Goal: Task Accomplishment & Management: Manage account settings

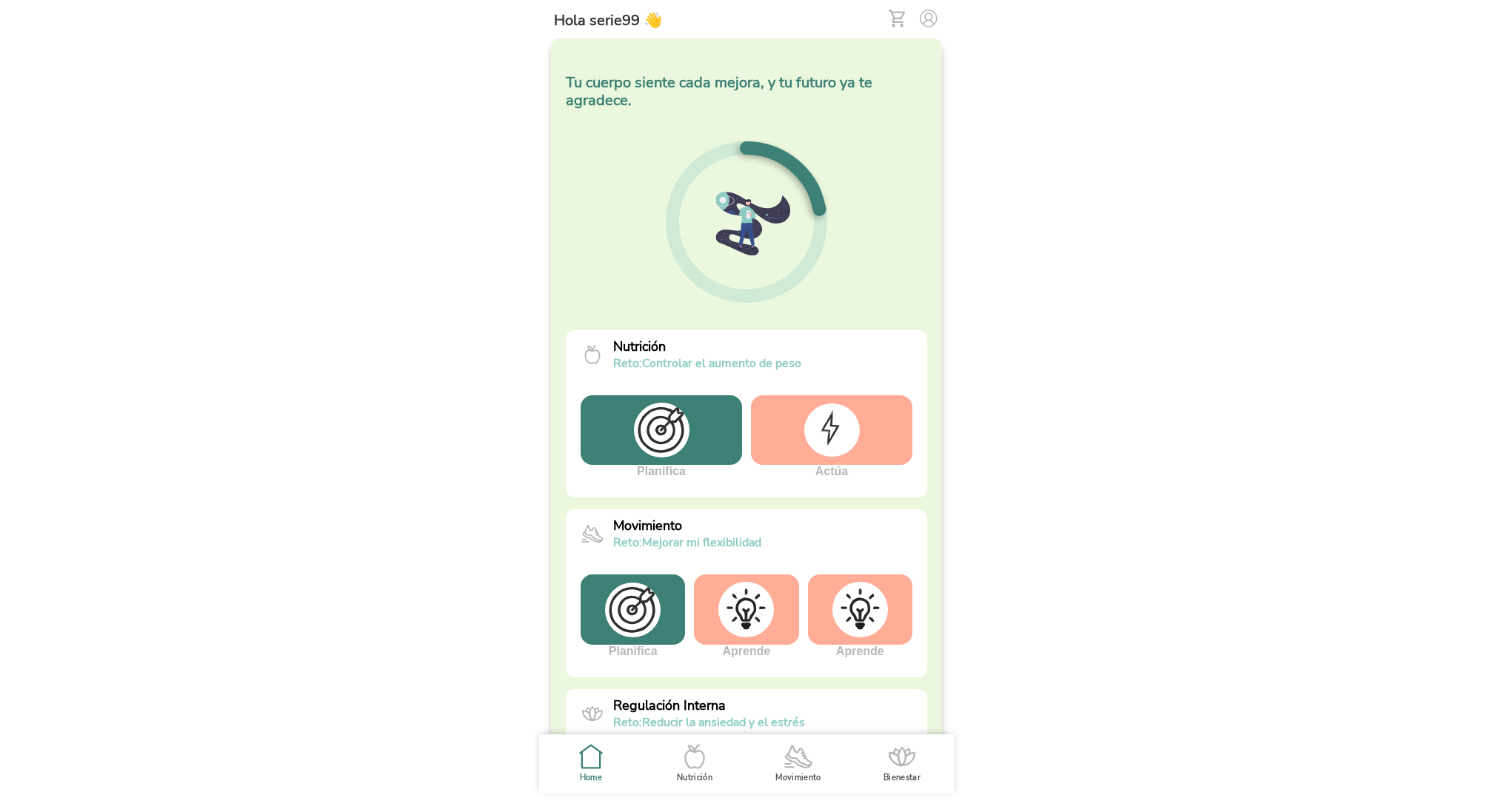
click at [828, 433] on img at bounding box center [832, 430] width 56 height 53
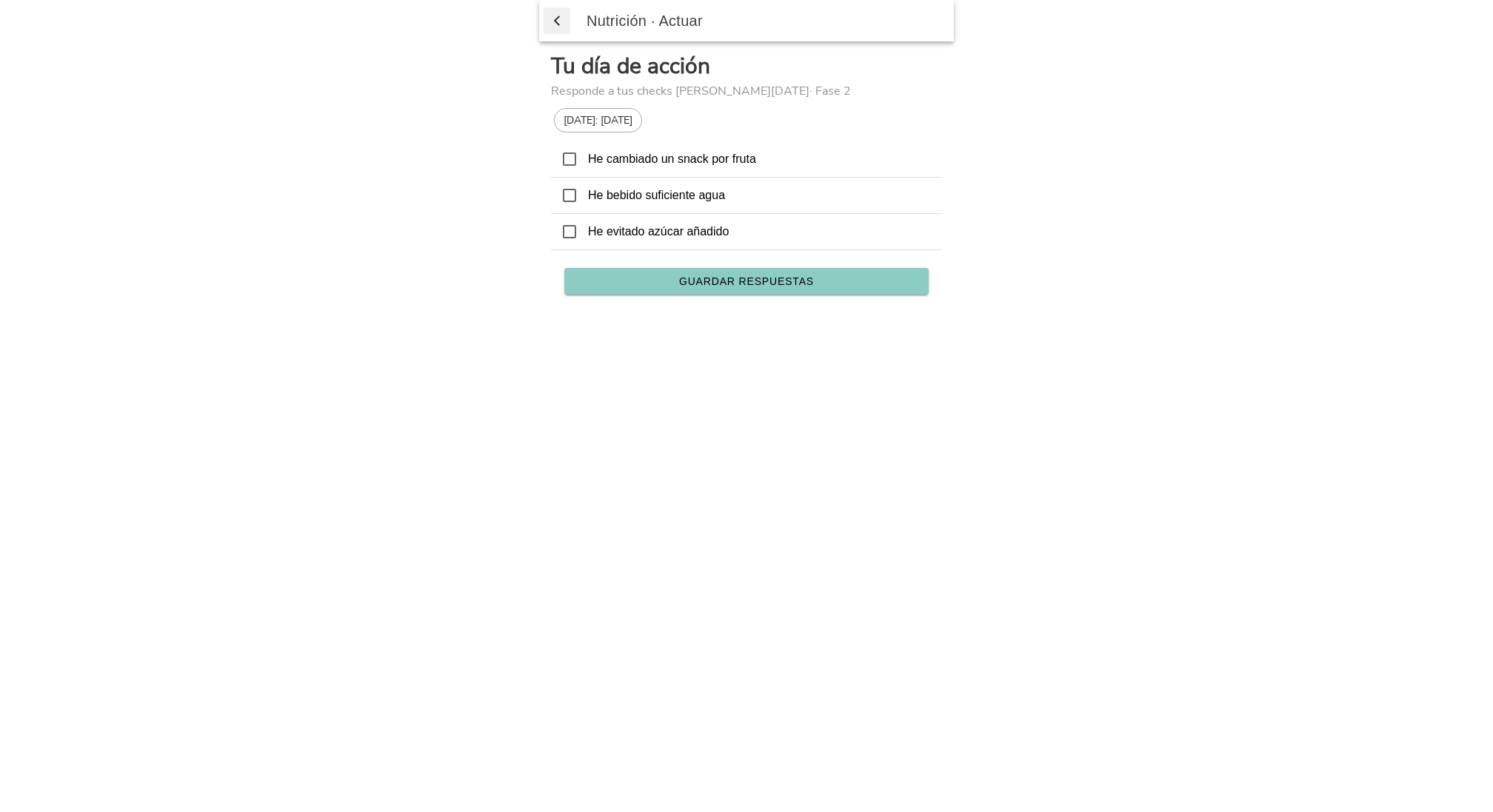
click at [551, 24] on span "button" at bounding box center [557, 21] width 15 height 22
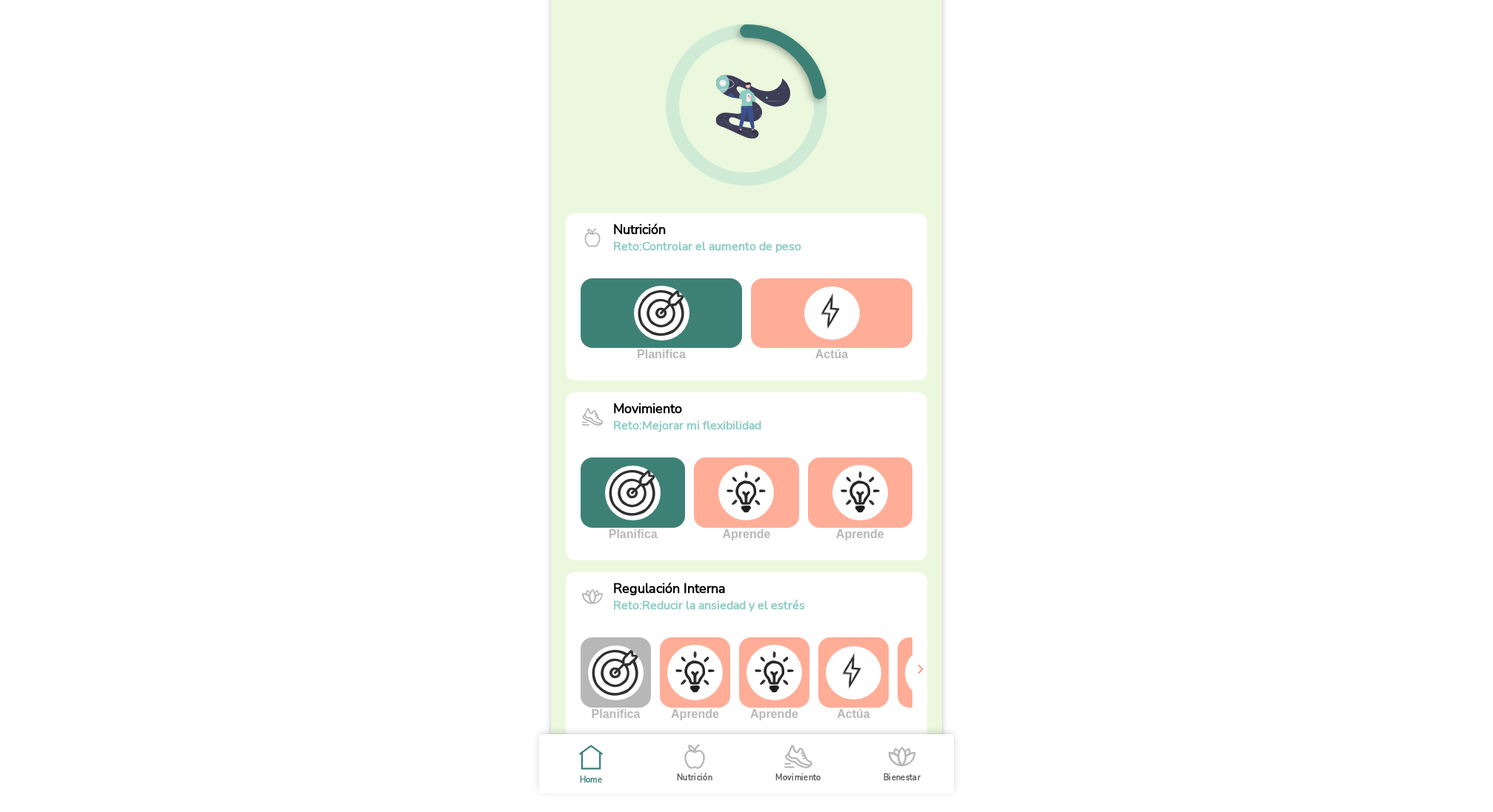
scroll to position [128, 0]
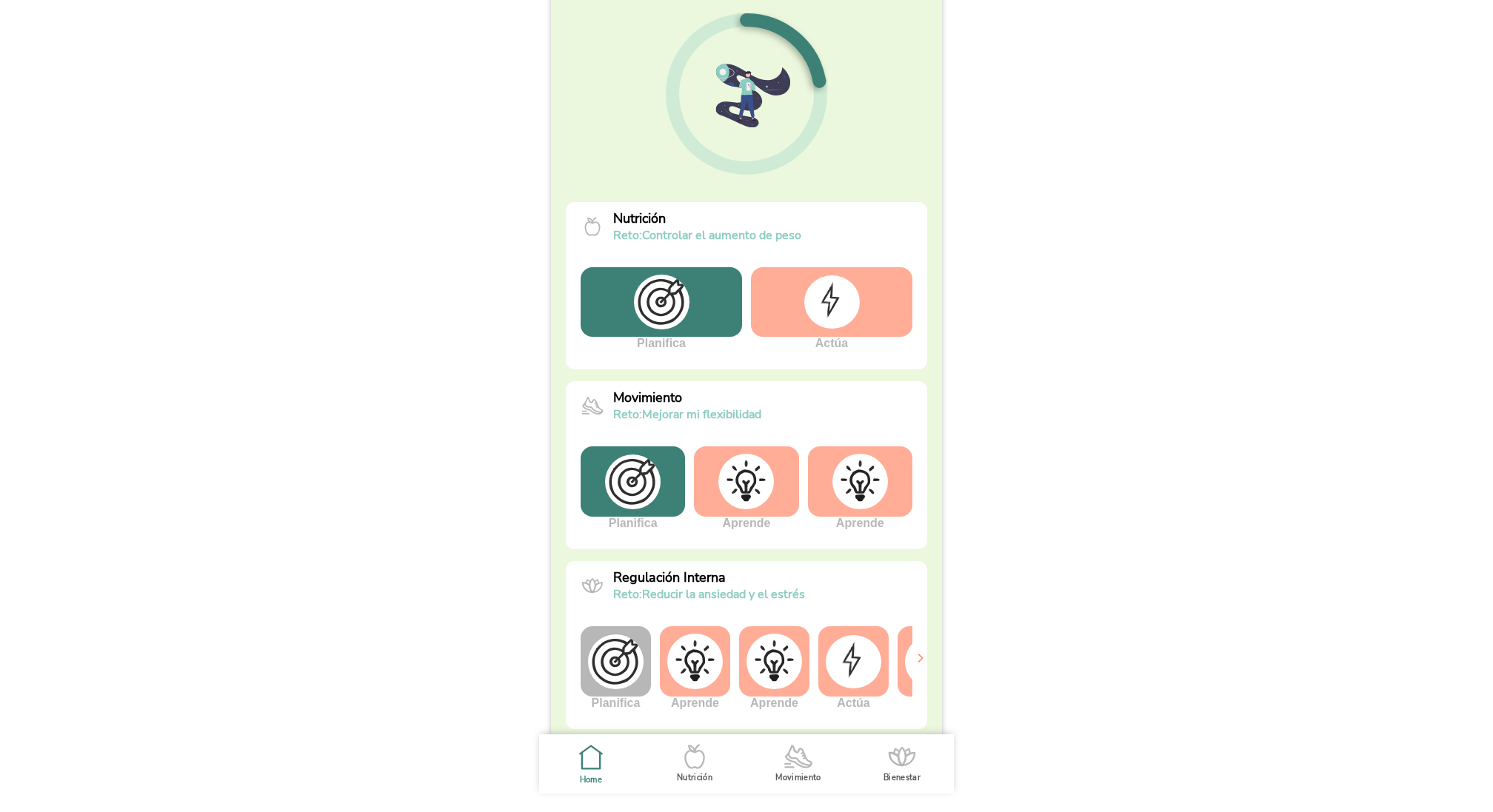
click at [645, 493] on img at bounding box center [633, 481] width 56 height 55
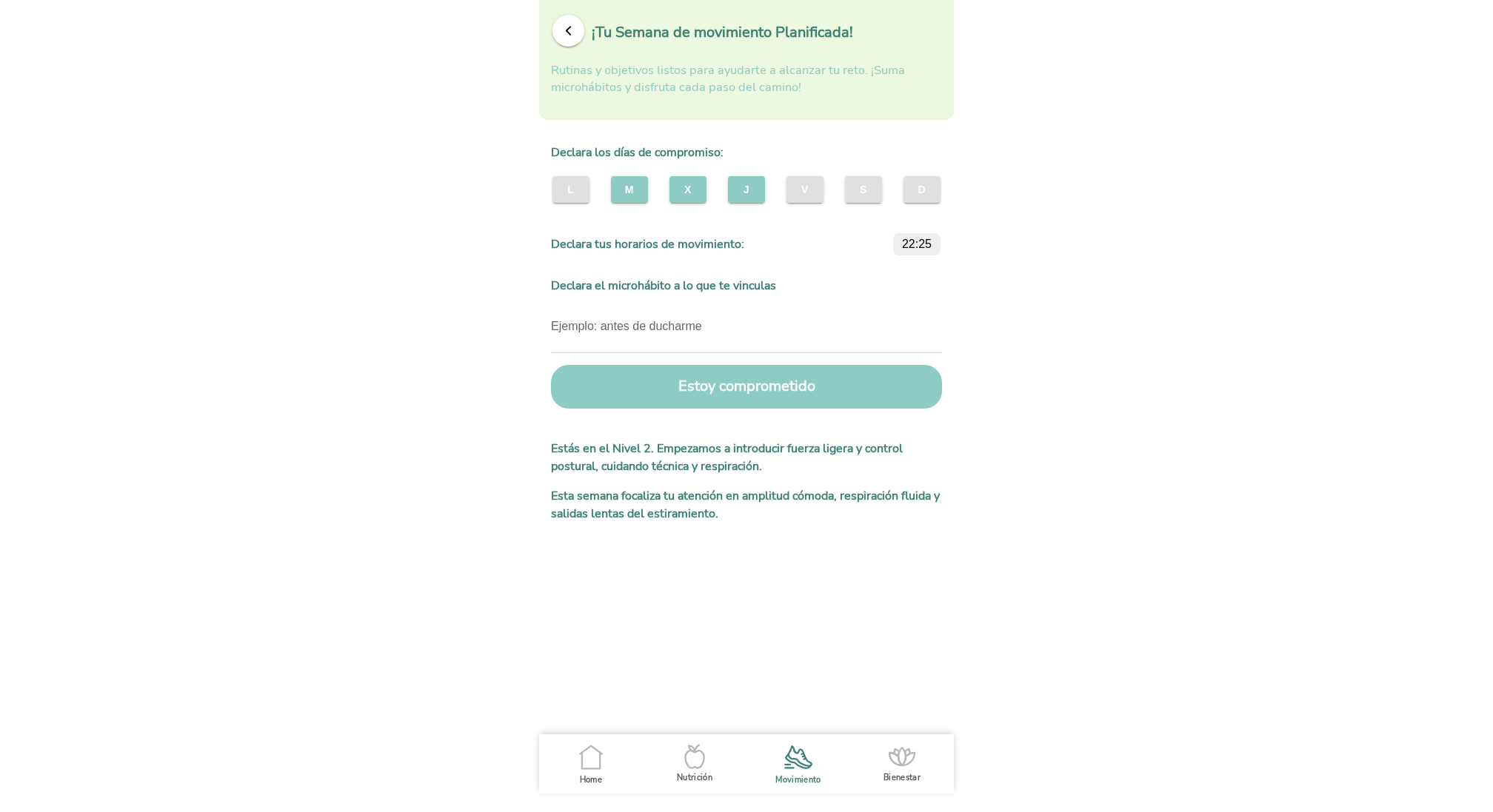
click at [0, 0] on slot "22:25" at bounding box center [0, 0] width 0 height 0
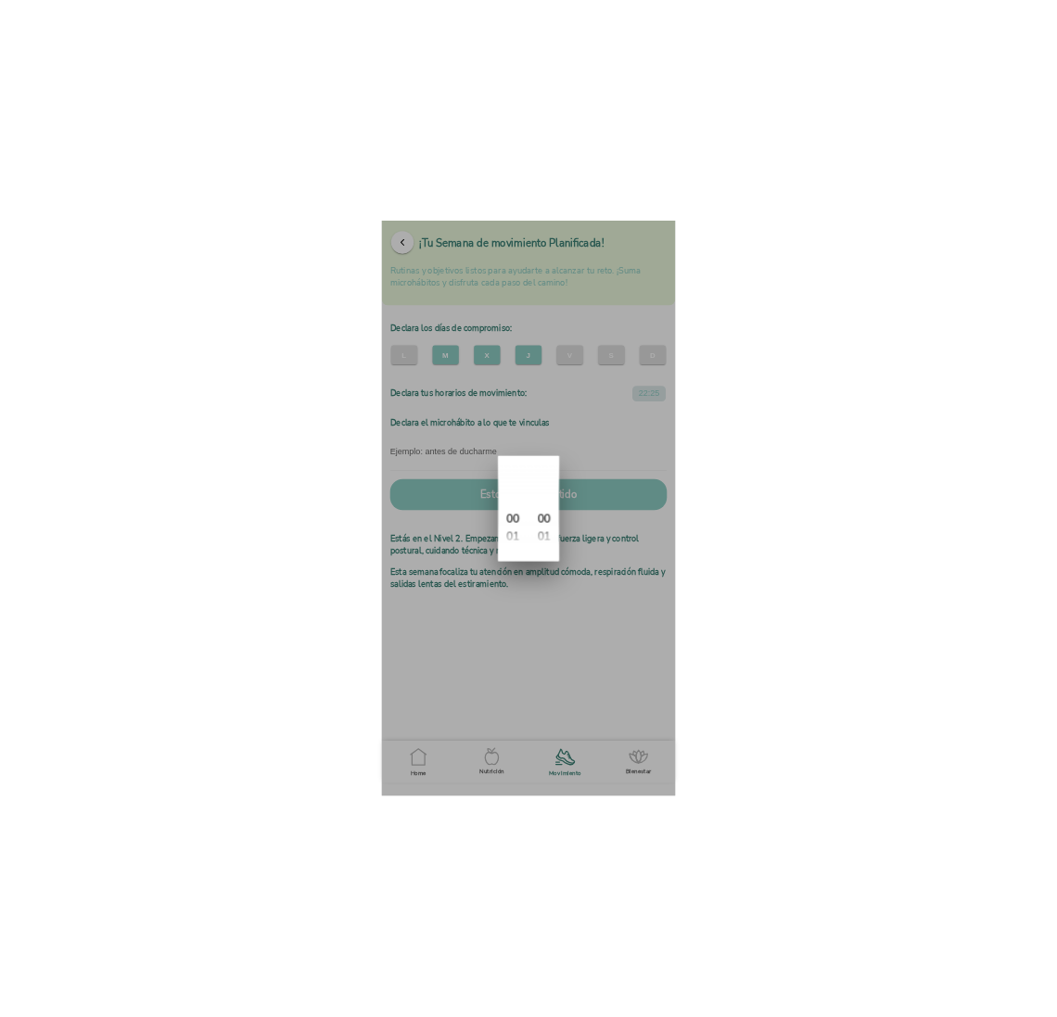
scroll to position [806, 0]
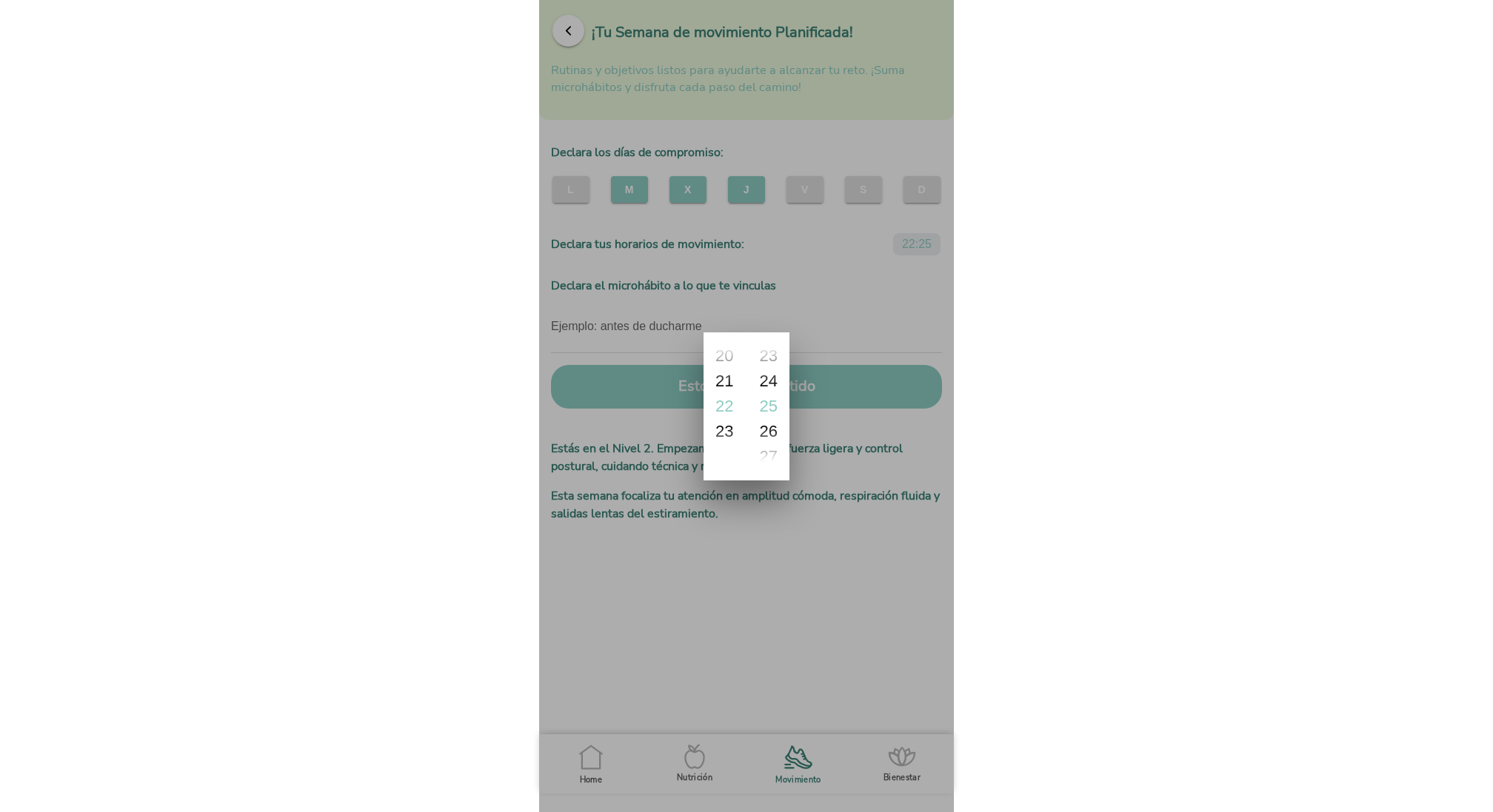
click at [865, 315] on ion-backdrop at bounding box center [746, 406] width 415 height 812
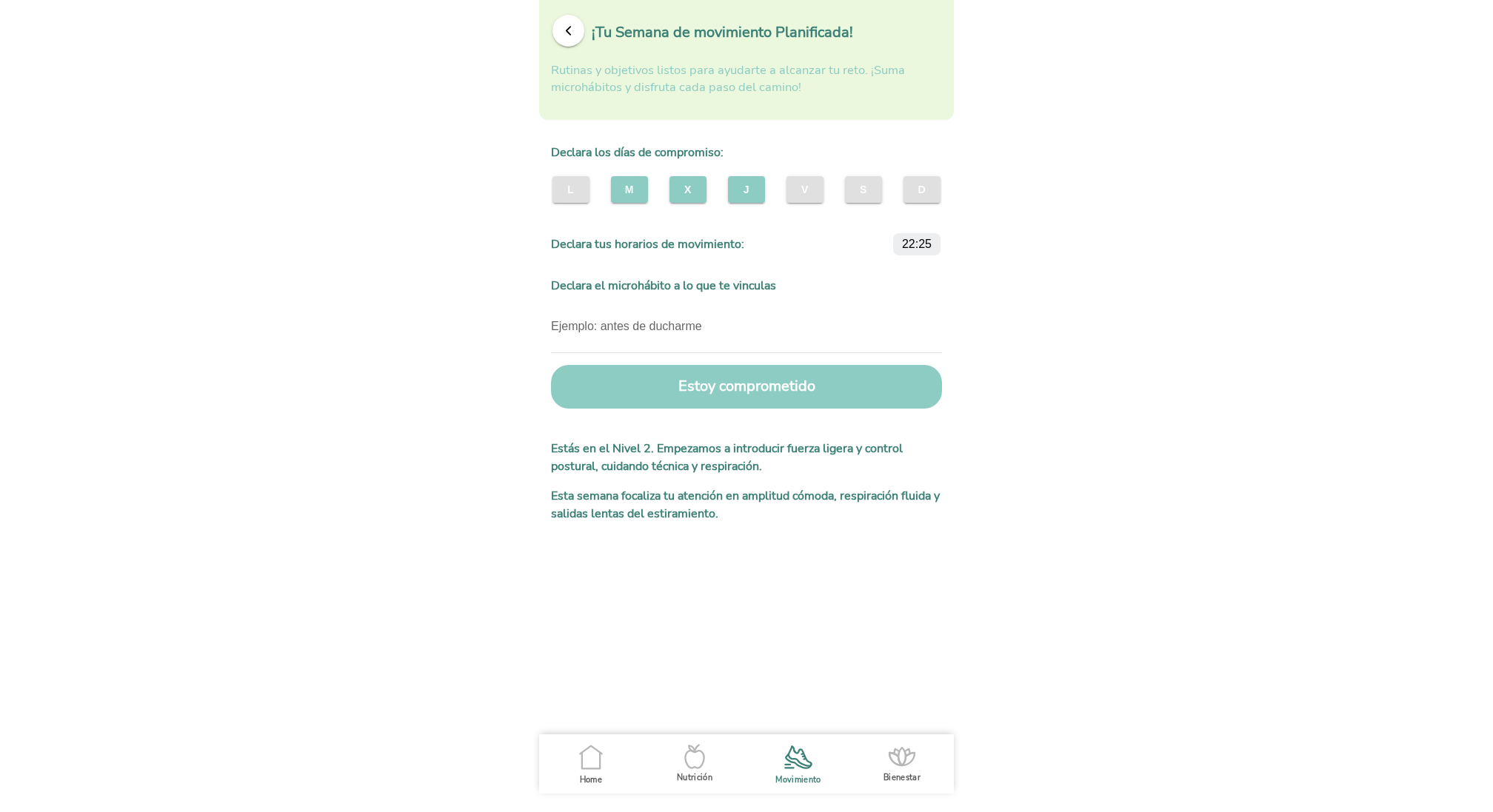
click at [803, 198] on button "V" at bounding box center [805, 189] width 37 height 26
click at [766, 391] on button "Estoy comprometido" at bounding box center [746, 386] width 391 height 44
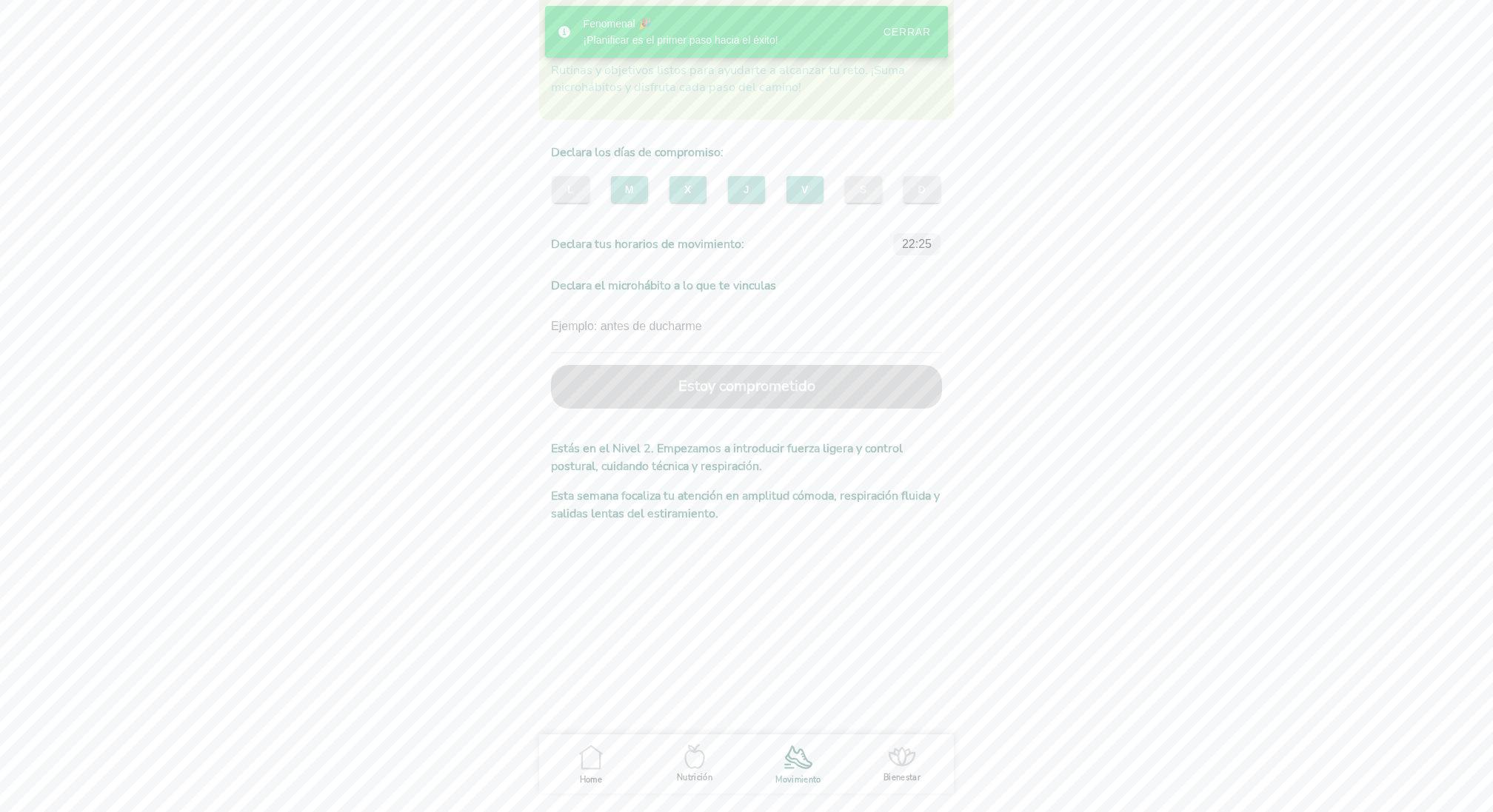
click at [899, 37] on div "Cerrar" at bounding box center [907, 31] width 47 height 12
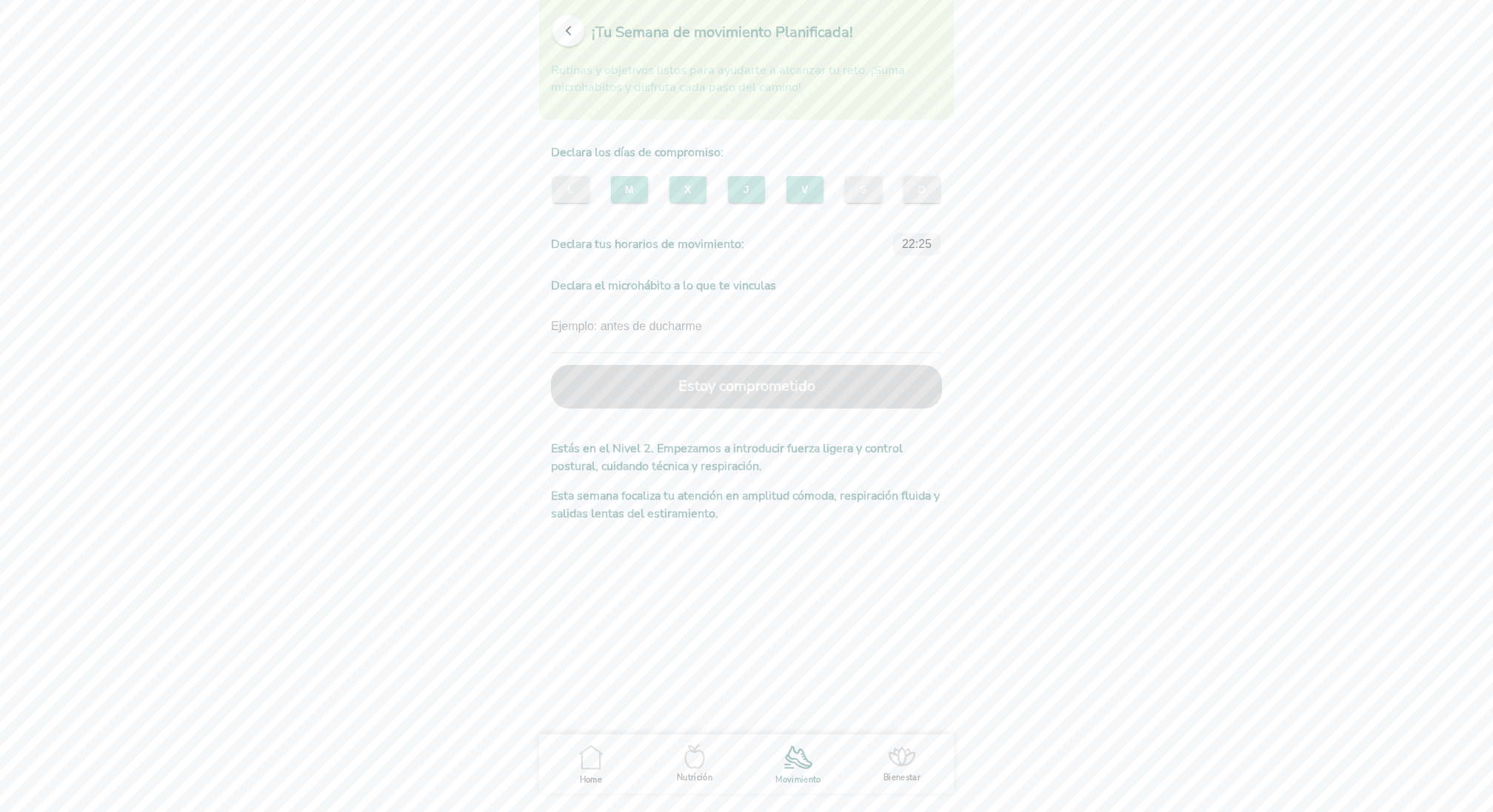
click at [571, 33] on span "button" at bounding box center [569, 31] width 14 height 14
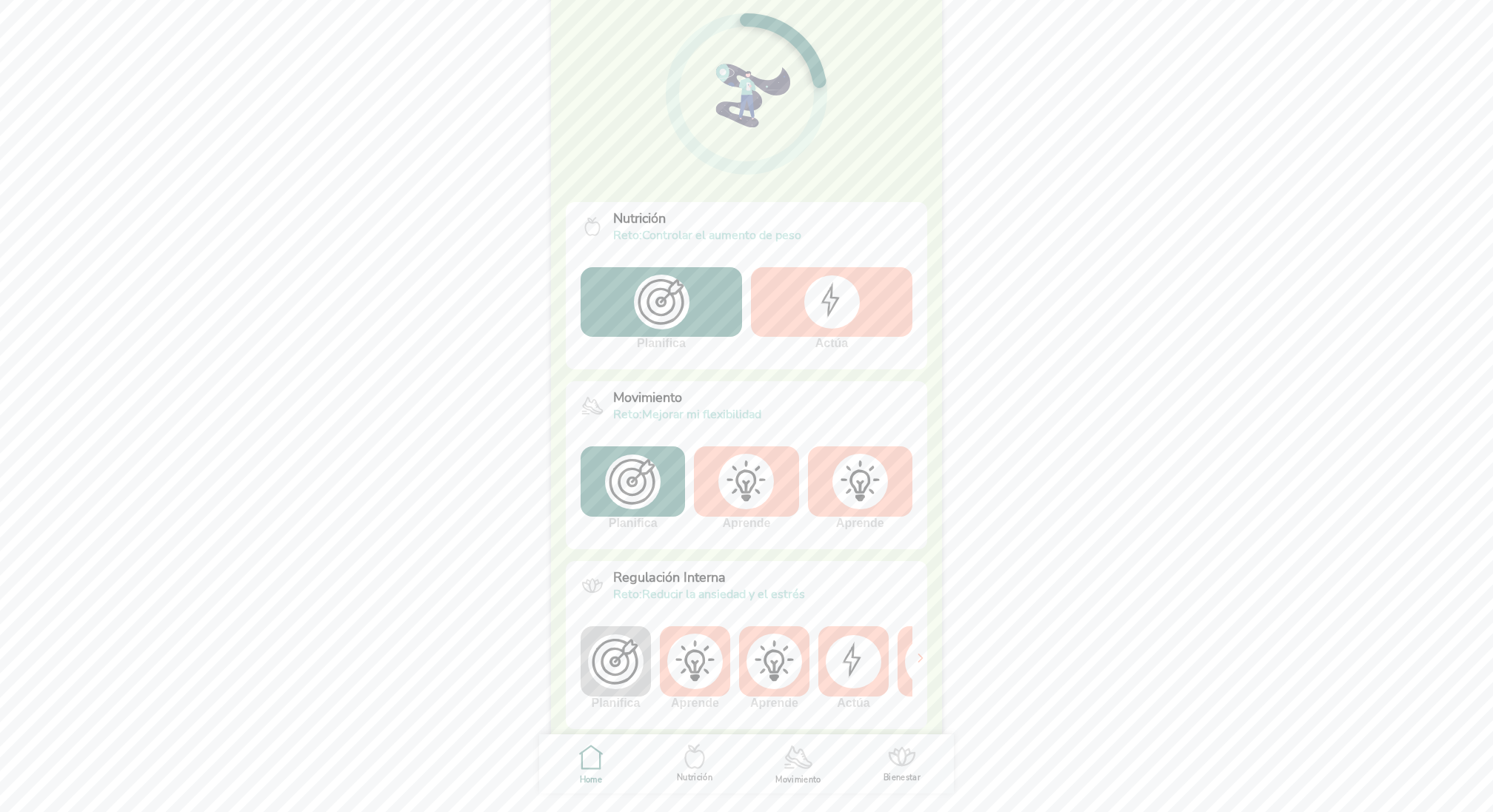
click at [640, 461] on img at bounding box center [633, 481] width 56 height 55
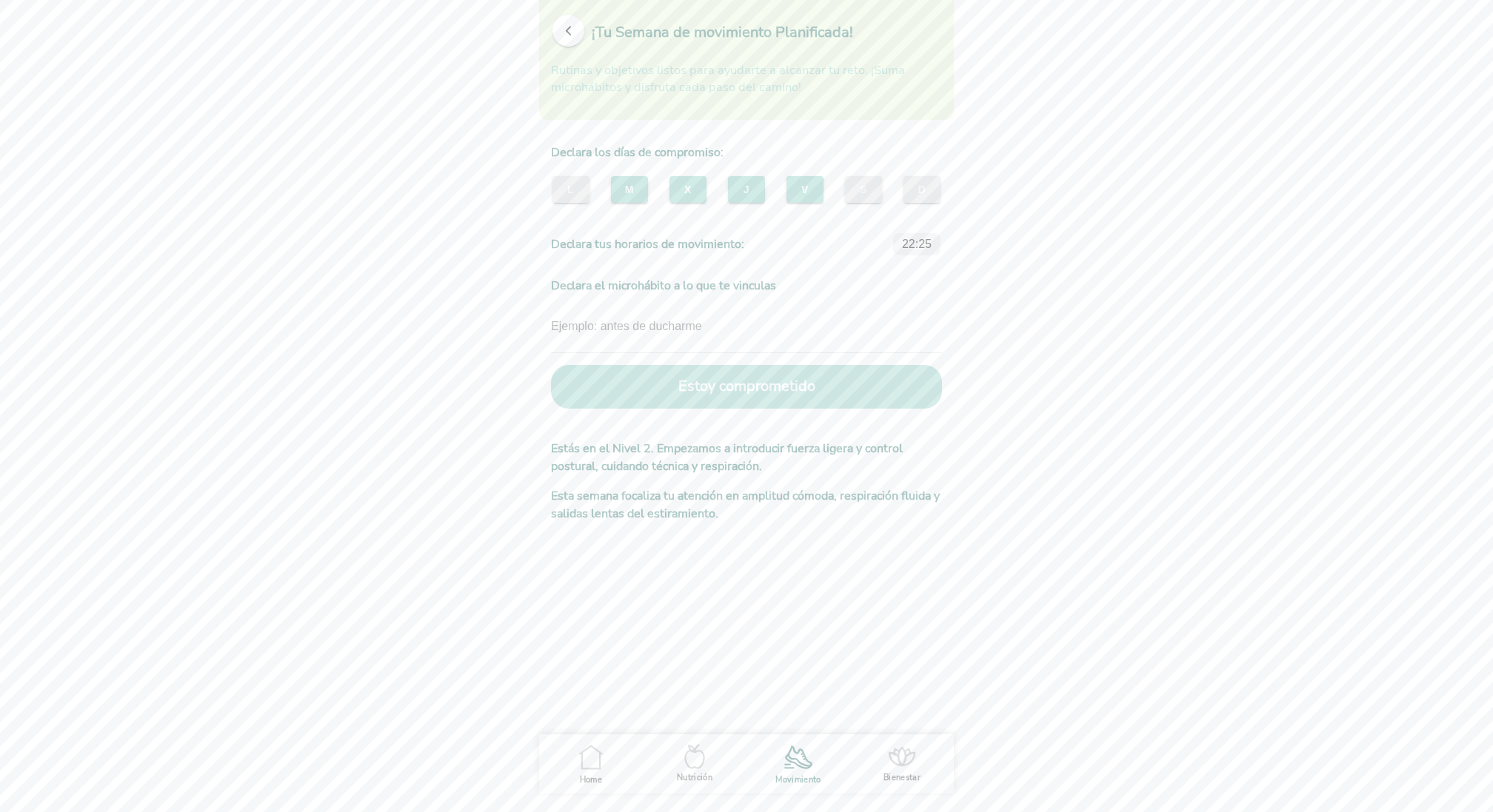
click at [759, 390] on button "Estoy comprometido" at bounding box center [746, 386] width 391 height 44
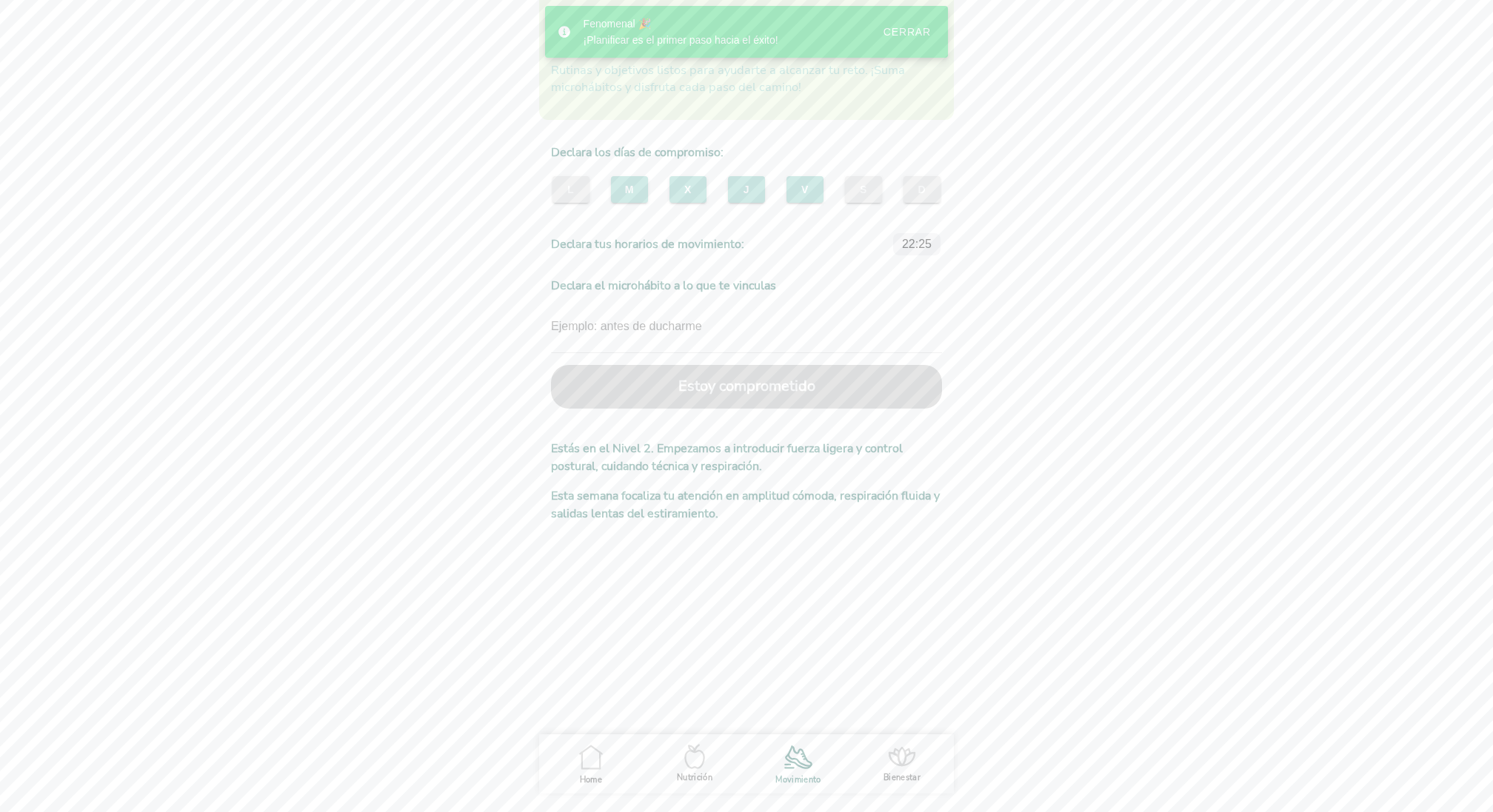
click at [914, 36] on div "Cerrar" at bounding box center [907, 31] width 47 height 12
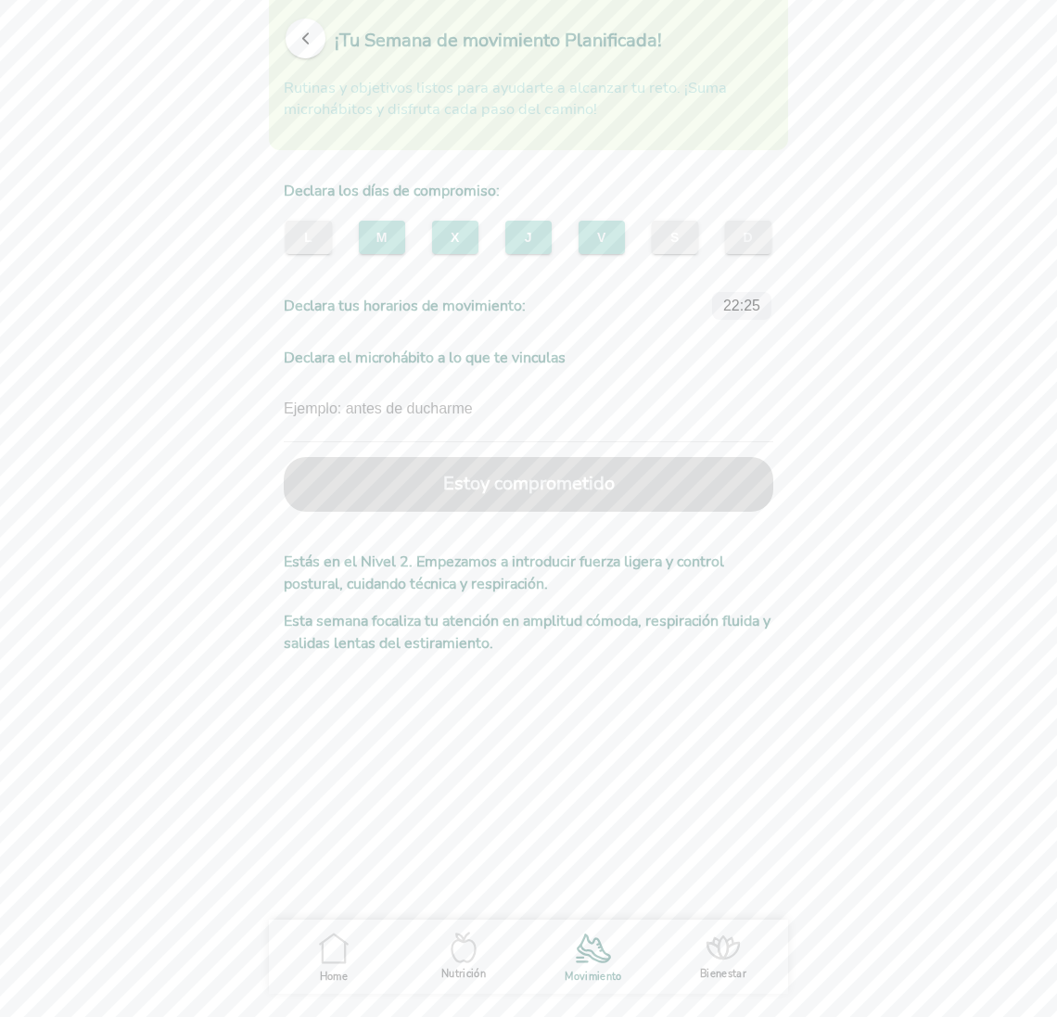
drag, startPoint x: 1333, startPoint y: 233, endPoint x: 1054, endPoint y: 90, distance: 313.5
click at [0, 0] on body "Hola serie99 👋 Tu cuerpo siente cada mejora, y tu futuro ya te agradece. Nutric…" at bounding box center [528, 508] width 1057 height 1017
click at [306, 46] on span "button" at bounding box center [306, 39] width 18 height 18
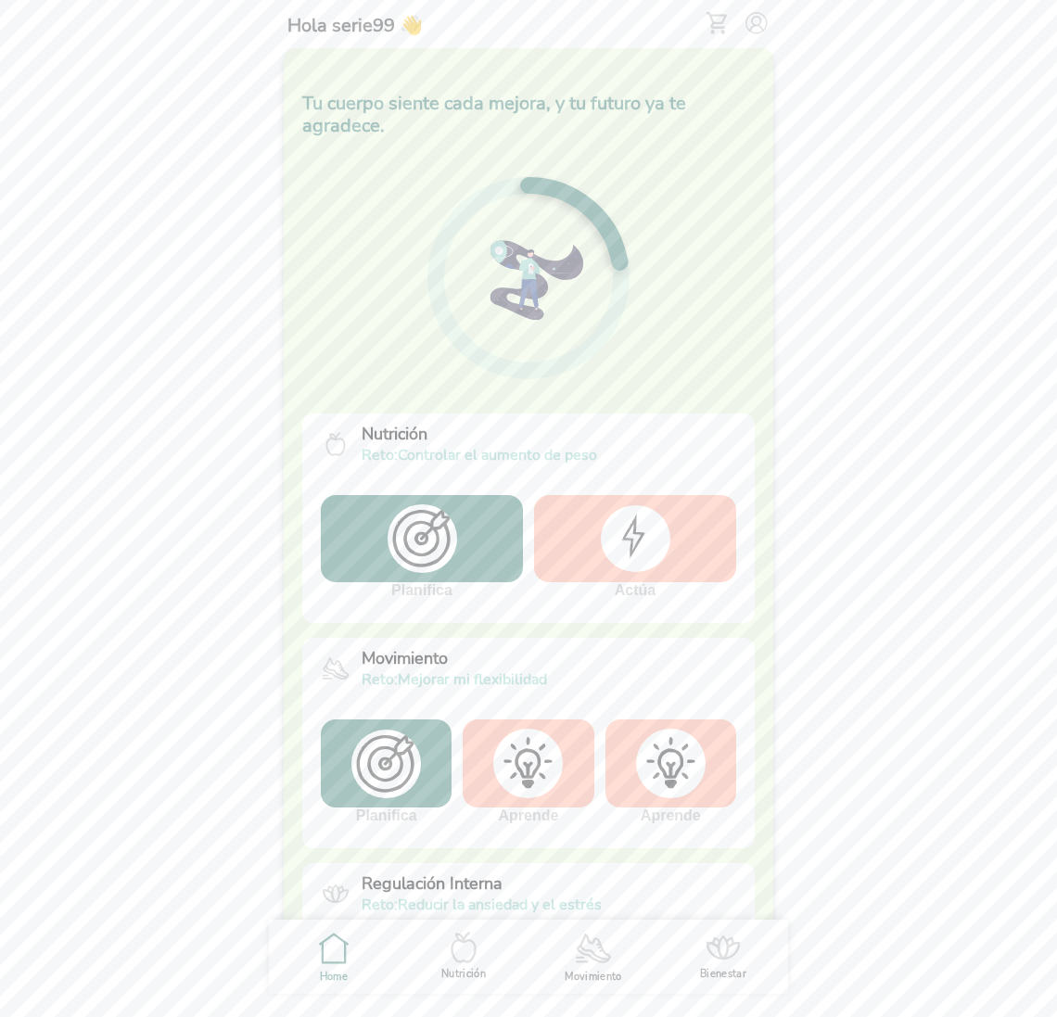
click at [758, 21] on img at bounding box center [756, 23] width 22 height 22
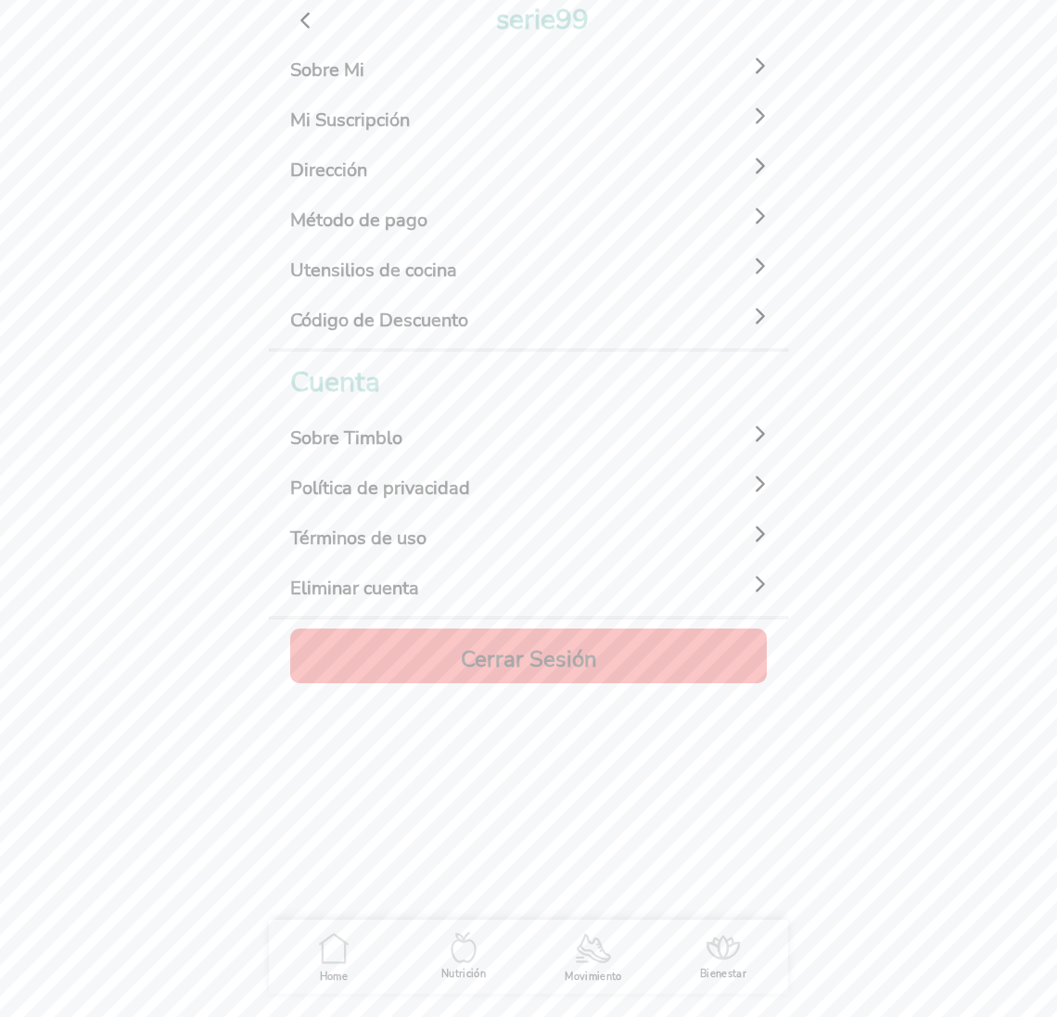
click at [524, 656] on h4 "Cerrar Sesión" at bounding box center [529, 659] width 136 height 22
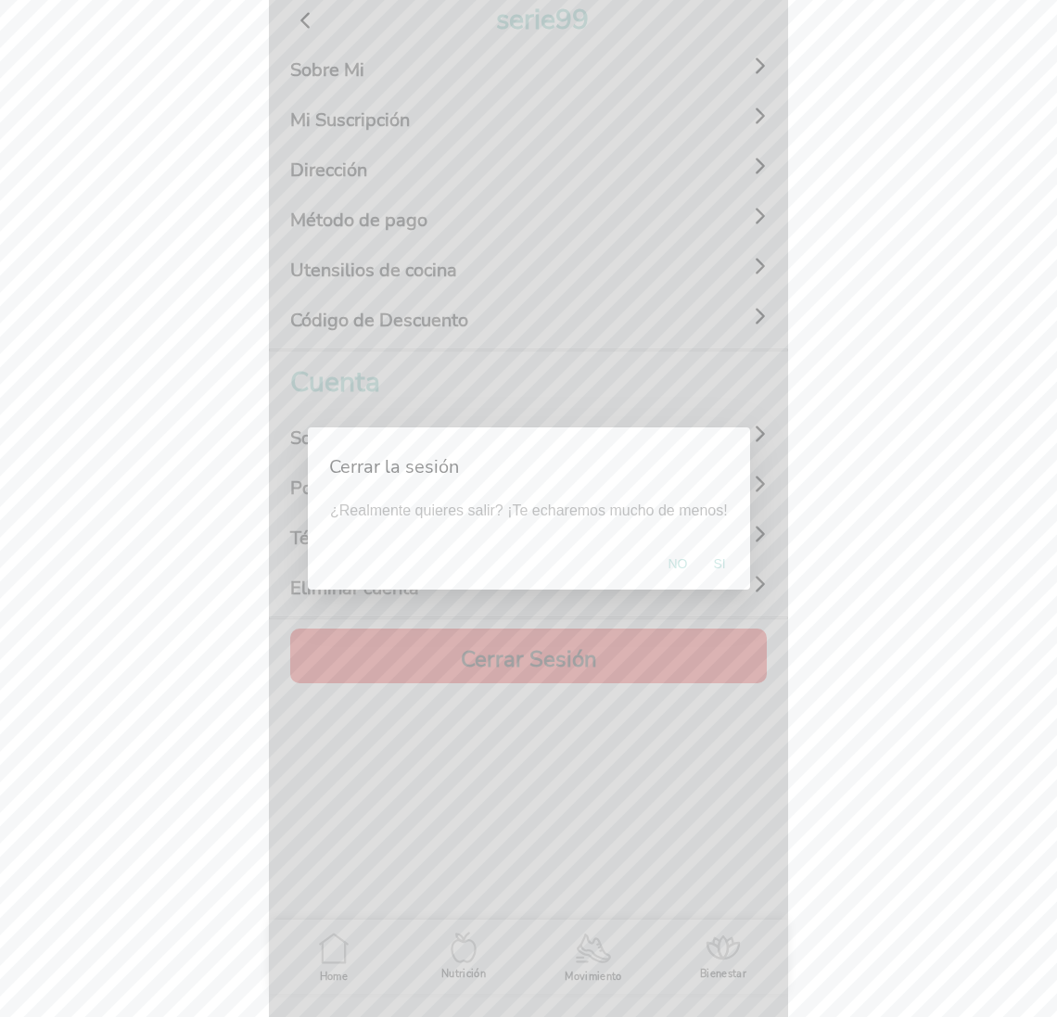
click at [722, 566] on button "Si" at bounding box center [719, 563] width 31 height 37
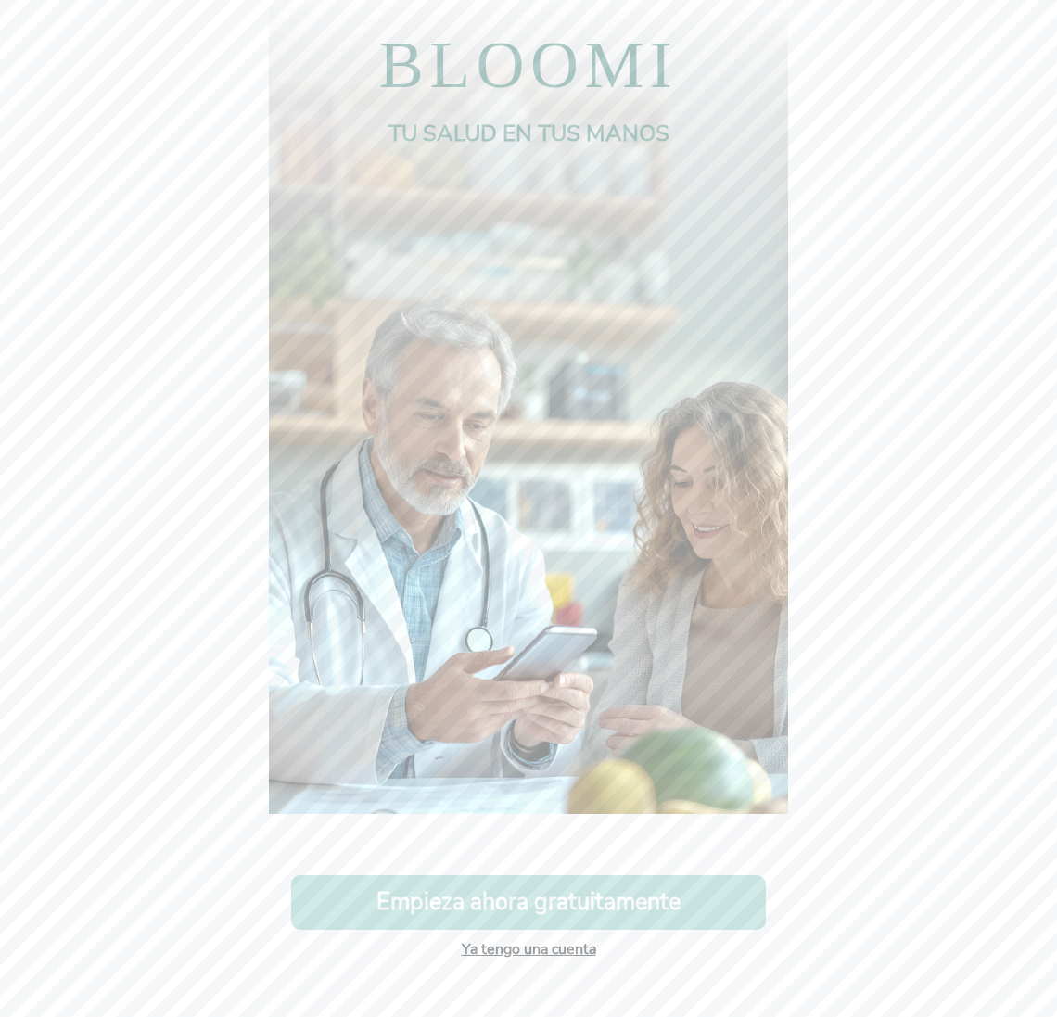
click at [553, 949] on link "Ya tengo una cuenta" at bounding box center [529, 949] width 134 height 20
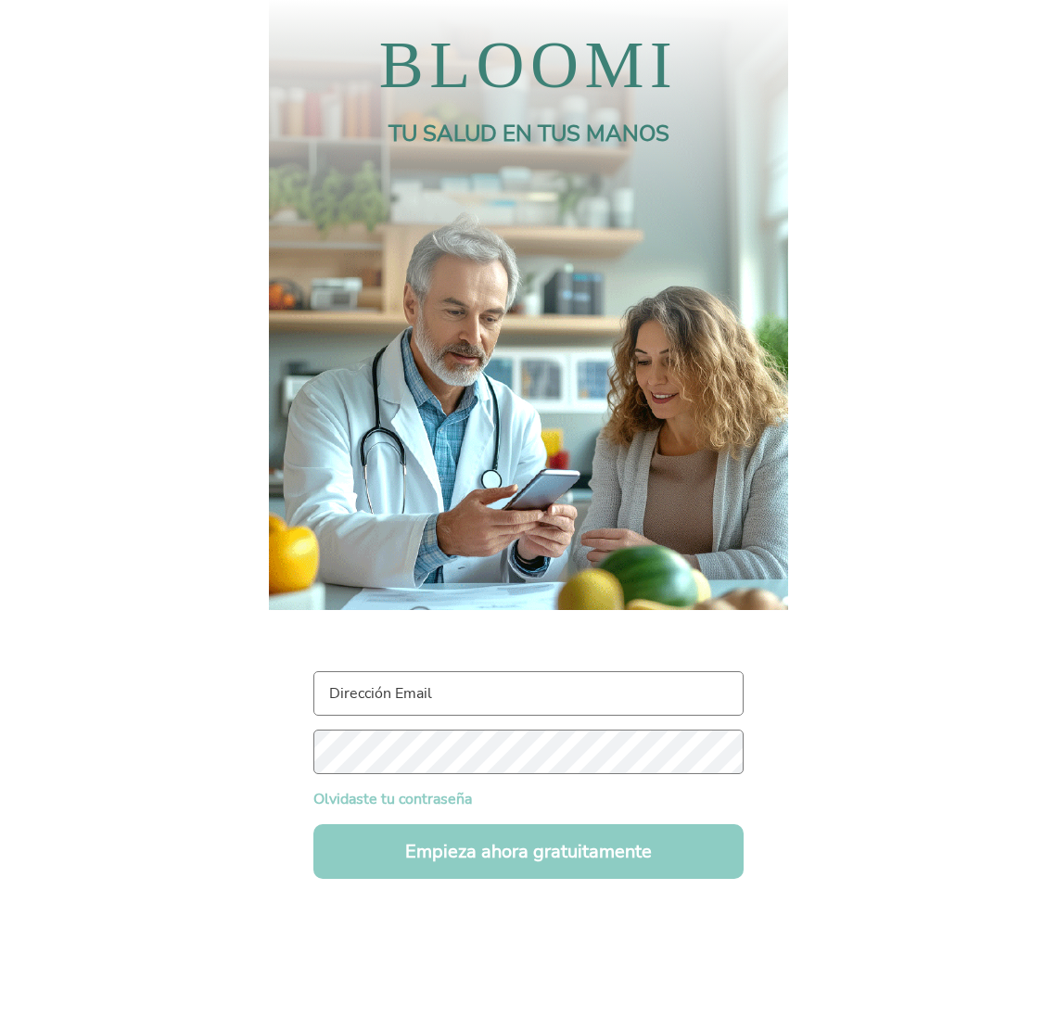
click at [392, 692] on input "text" at bounding box center [528, 693] width 430 height 44
type input "serie99@test.com"
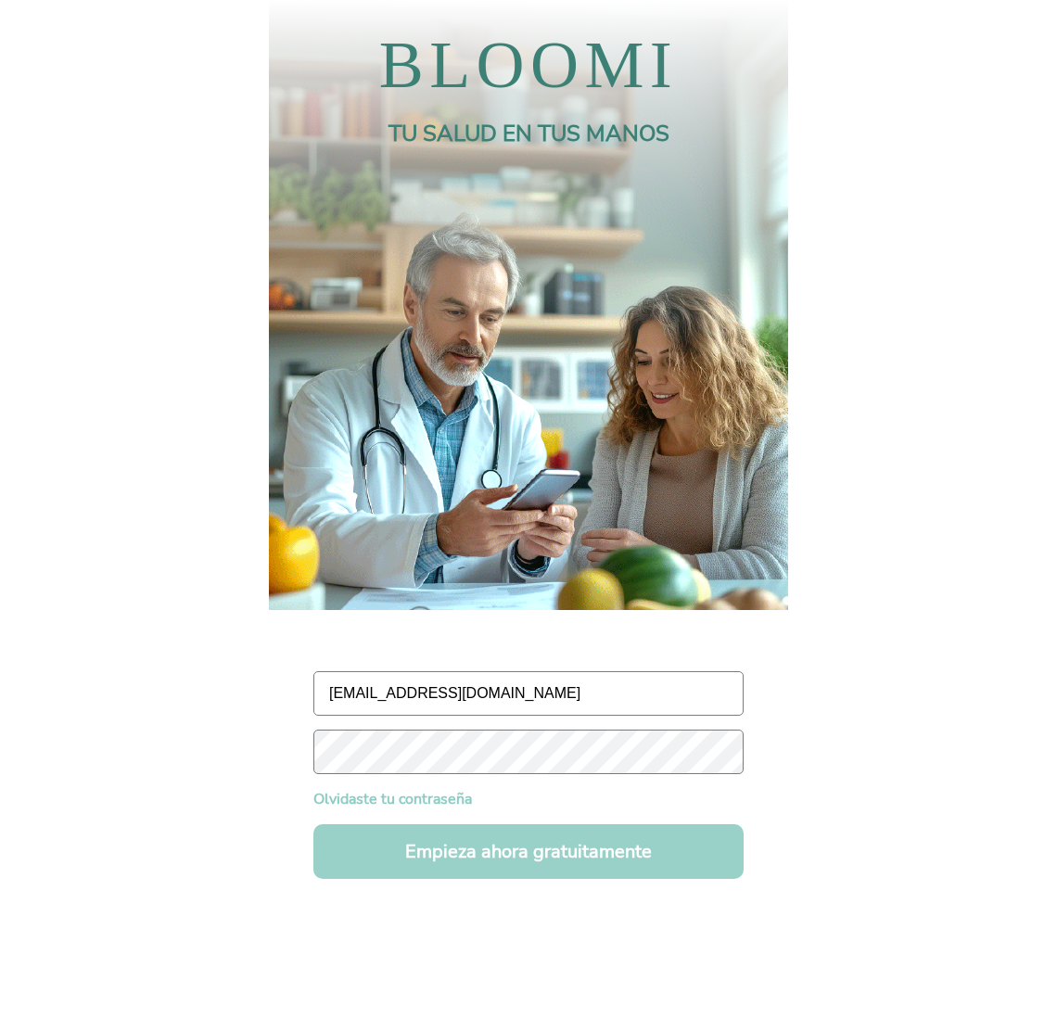
click at [386, 859] on button "Empieza ahora gratuitamente" at bounding box center [528, 851] width 430 height 55
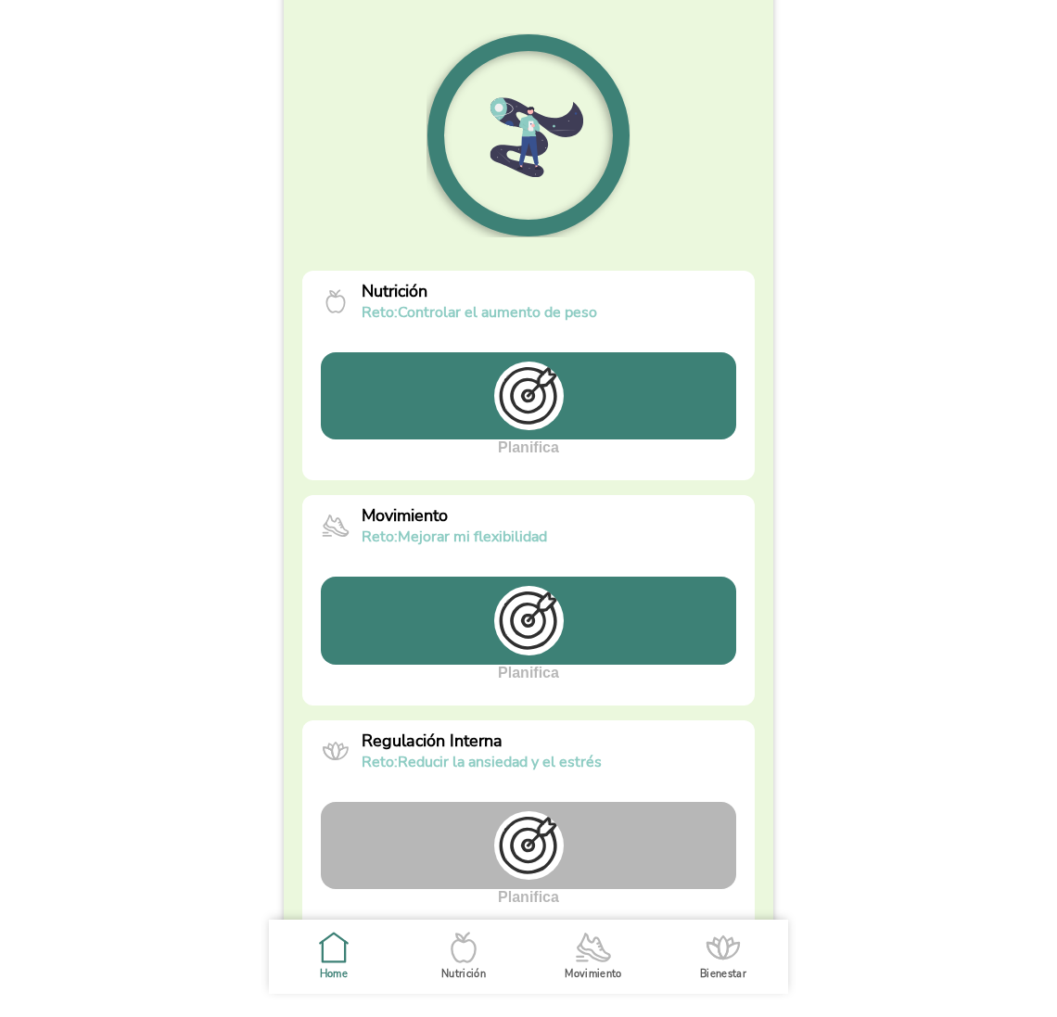
scroll to position [347, 0]
